Goal: Obtain resource: Download file/media

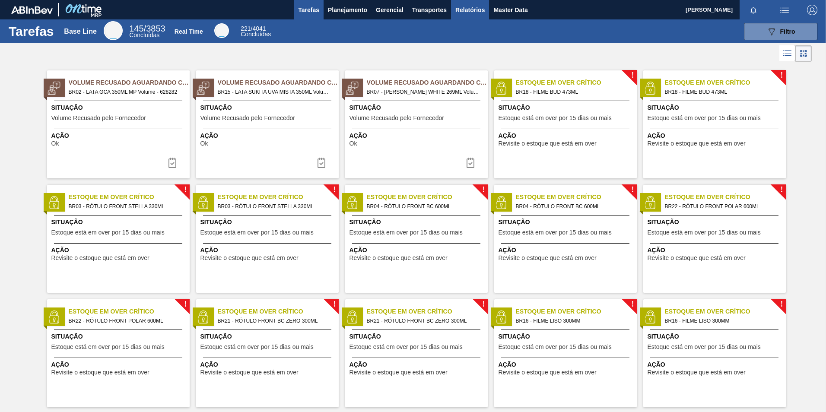
click at [466, 11] on span "Relatórios" at bounding box center [469, 10] width 29 height 10
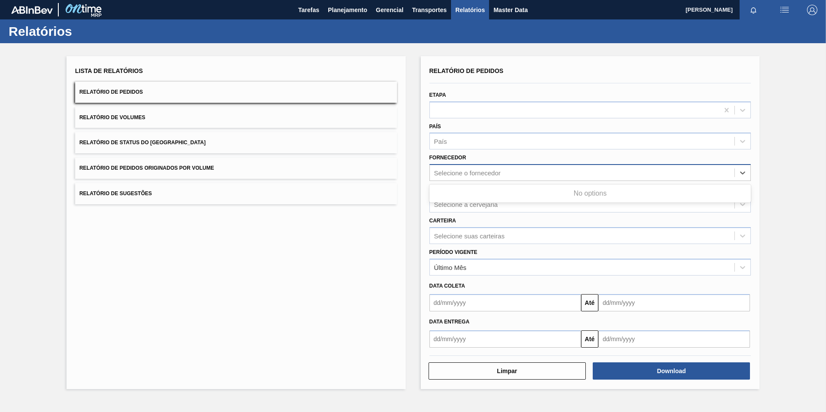
click at [462, 172] on div "Selecione o fornecedor" at bounding box center [467, 172] width 67 height 7
paste input "289877"
type input "289877"
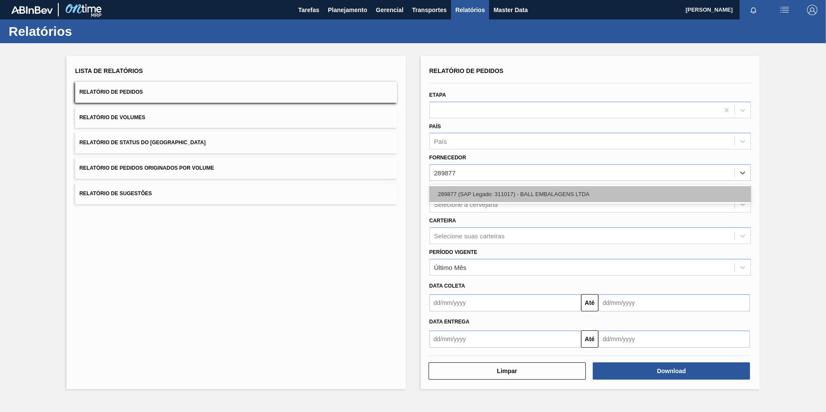
click at [489, 189] on div "289877 (SAP Legado: 311017) - BALL EMBALAGENS LTDA" at bounding box center [590, 194] width 322 height 16
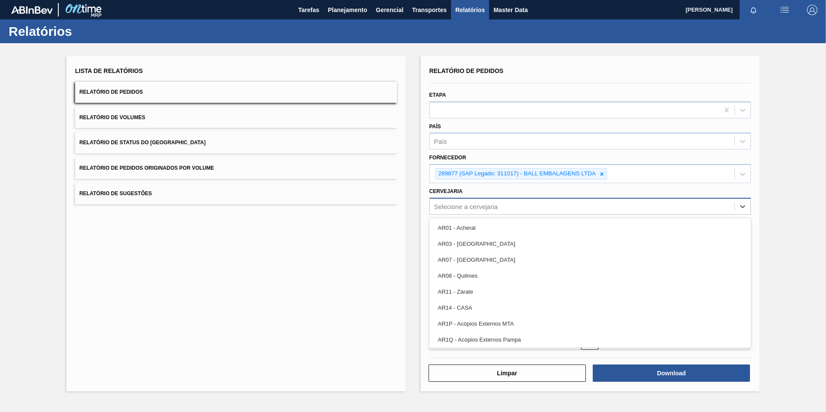
click at [464, 203] on div "Selecione a cervejaria" at bounding box center [466, 206] width 64 height 7
type input "19"
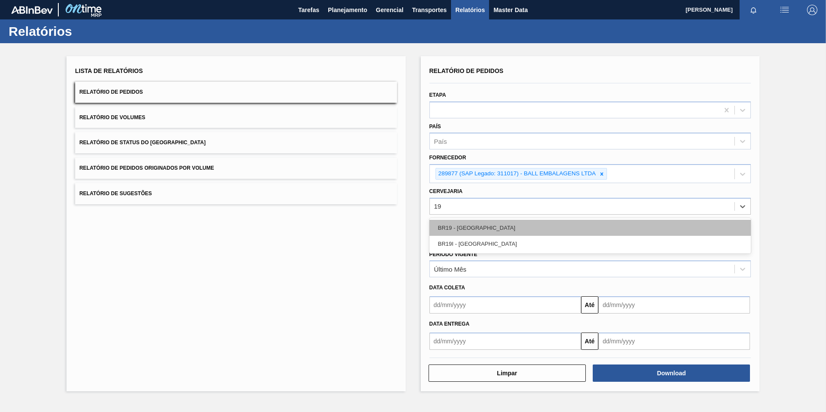
click at [514, 225] on div "BR19 - [GEOGRAPHIC_DATA]" at bounding box center [590, 228] width 322 height 16
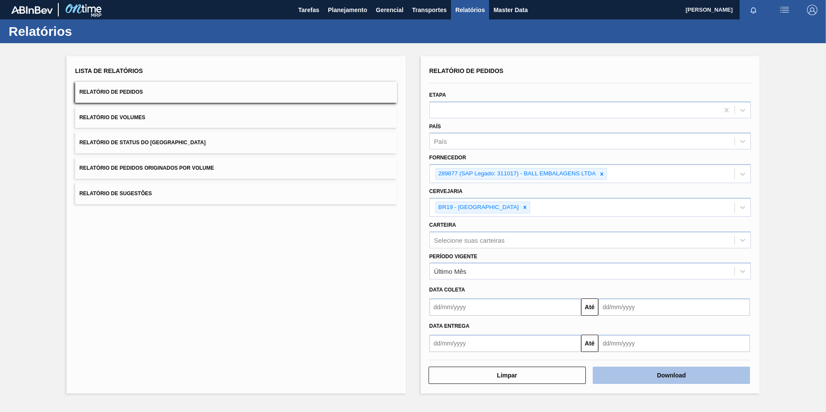
click at [662, 369] on button "Download" at bounding box center [671, 375] width 157 height 17
click at [657, 375] on button "Download" at bounding box center [671, 375] width 157 height 17
